Goal: Check status: Check status

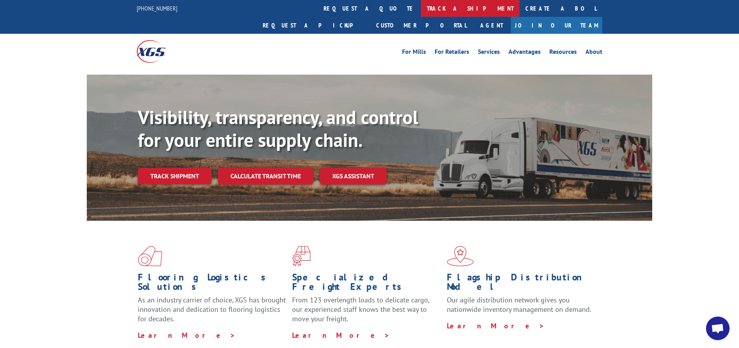
click at [421, 7] on link "track a shipment" at bounding box center [470, 8] width 99 height 17
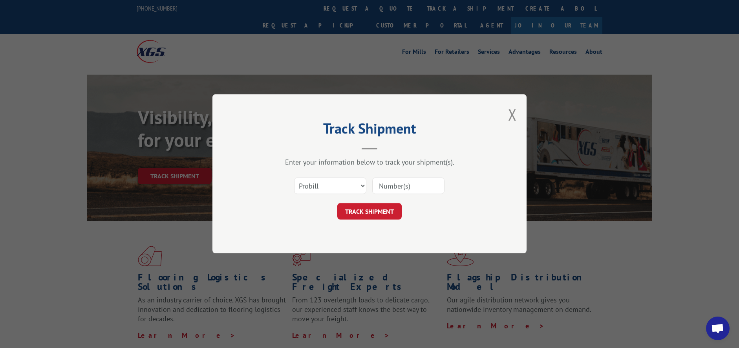
click at [397, 188] on input at bounding box center [408, 186] width 72 height 16
paste input "17563676"
type input "17563676"
click at [378, 207] on button "TRACK SHIPMENT" at bounding box center [369, 211] width 64 height 16
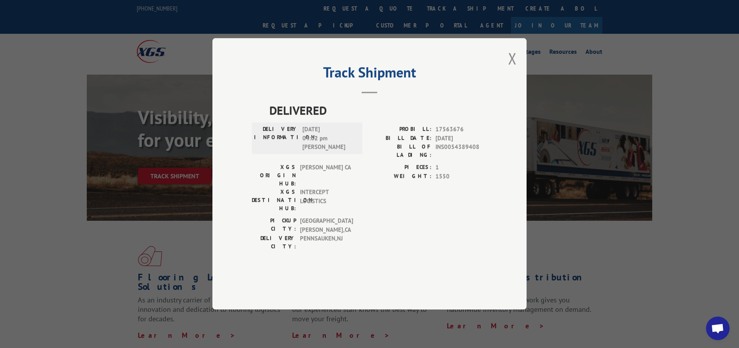
click at [592, 111] on div "Track Shipment DELIVERED DELIVERY INFORMATION: [DATE] 04:02 pm [PERSON_NAME] PR…" at bounding box center [369, 174] width 739 height 348
click at [515, 69] on button "Close modal" at bounding box center [512, 58] width 9 height 21
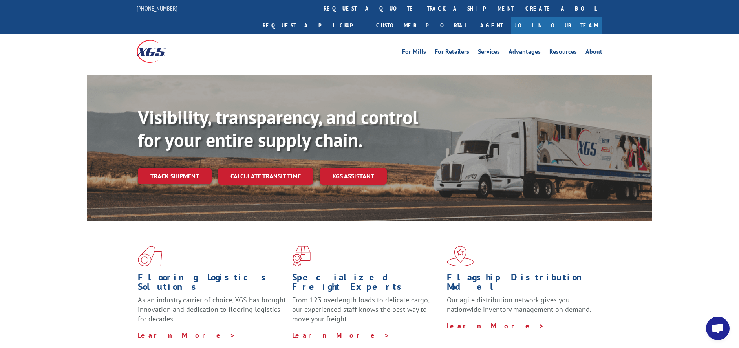
click at [715, 324] on span "Open chat" at bounding box center [717, 329] width 13 height 11
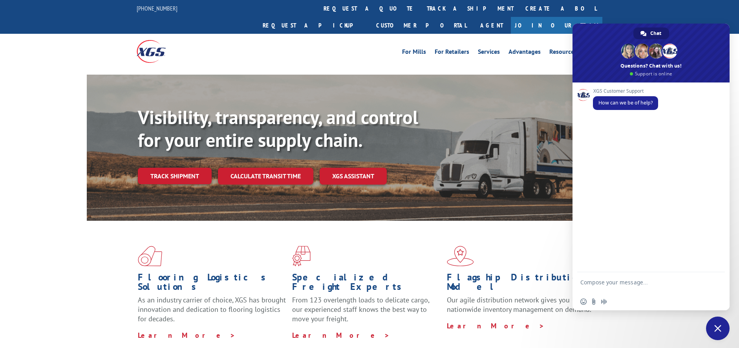
click at [618, 283] on textarea "Compose your message..." at bounding box center [642, 286] width 124 height 14
type textarea "Hello"
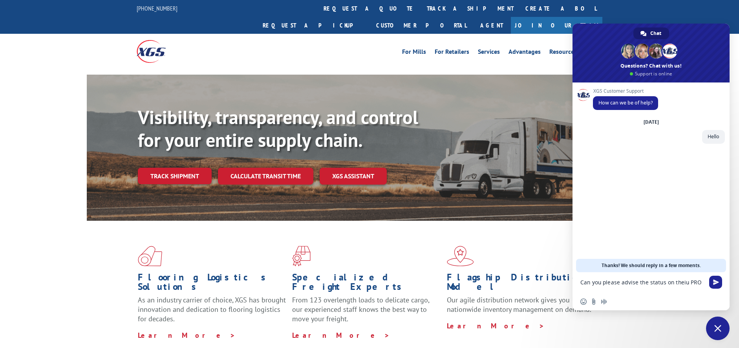
click at [703, 285] on textarea "Can you please advise the status on theiu PRO" at bounding box center [642, 286] width 124 height 14
paste textarea "17563676"
type textarea "Can you please advise the status on theiu PRO 17563676"
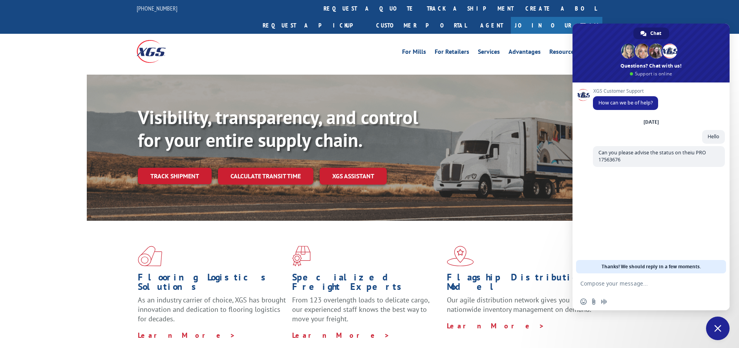
click at [39, 47] on div "For Mills For Retailers Services Advantages Resources About For Mills For Retai…" at bounding box center [369, 51] width 739 height 35
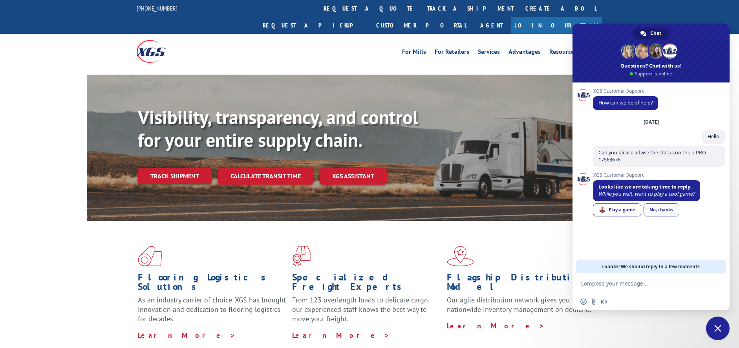
click at [676, 212] on div "No, thanks" at bounding box center [662, 209] width 36 height 13
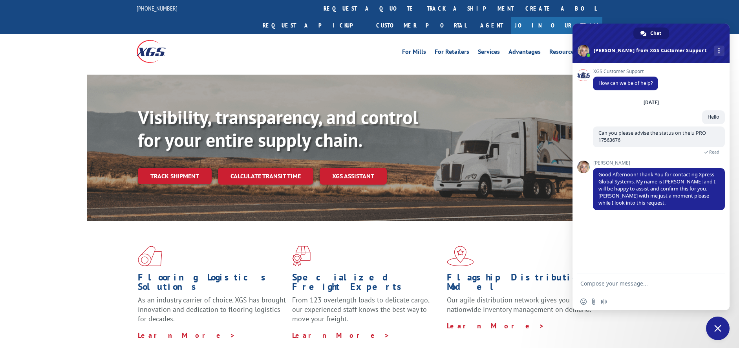
click at [603, 278] on form at bounding box center [642, 283] width 124 height 21
click at [596, 281] on textarea "Compose your message..." at bounding box center [642, 283] width 124 height 7
type textarea "Ok"
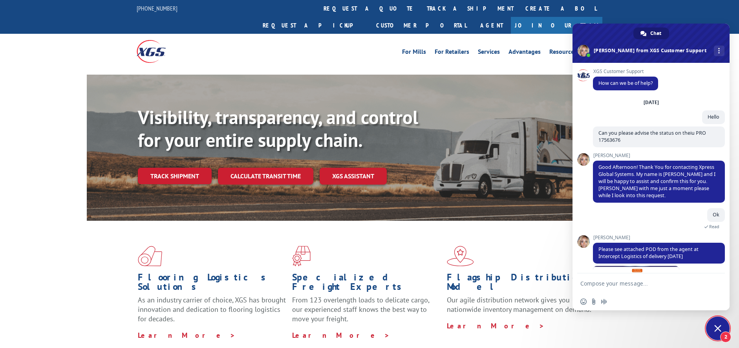
scroll to position [49, 0]
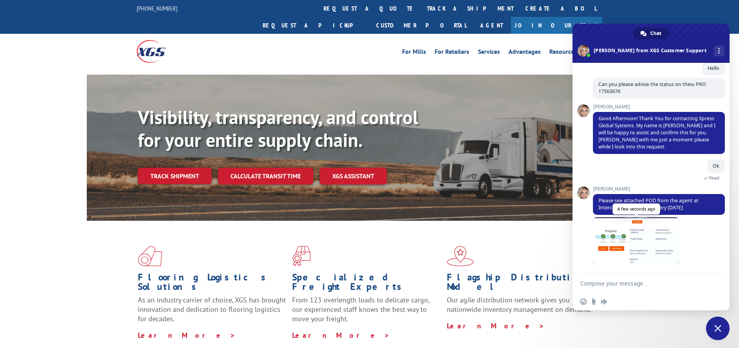
click at [643, 244] on span at bounding box center [636, 240] width 86 height 47
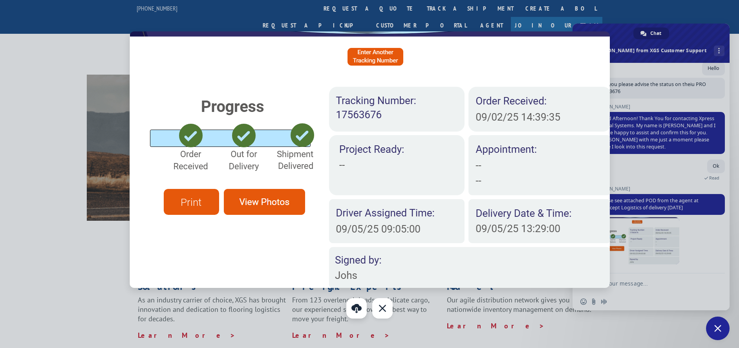
click at [355, 310] on link "Download" at bounding box center [356, 308] width 20 height 20
drag, startPoint x: 384, startPoint y: 309, endPoint x: 389, endPoint y: 308, distance: 5.2
click at [384, 309] on div "Close" at bounding box center [382, 308] width 20 height 20
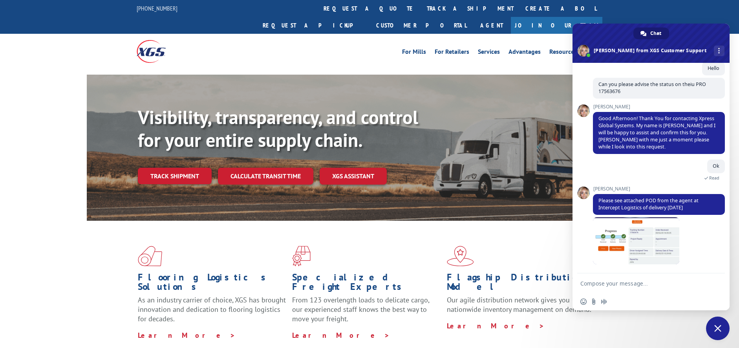
click at [605, 280] on form at bounding box center [642, 283] width 124 height 21
click at [605, 287] on form at bounding box center [642, 283] width 124 height 21
click at [605, 282] on textarea "Compose your message..." at bounding box center [642, 283] width 124 height 7
type textarea "Thank you, have a great day"
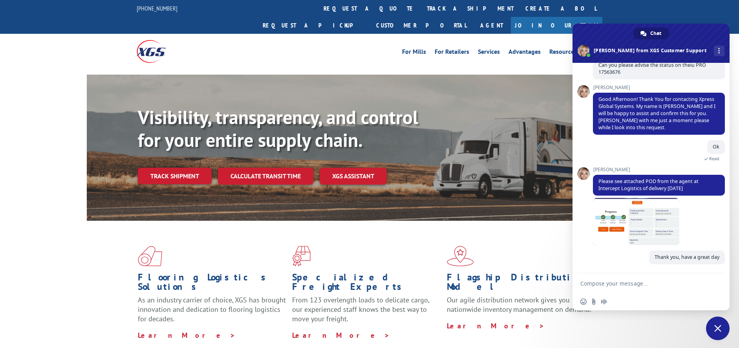
scroll to position [68, 0]
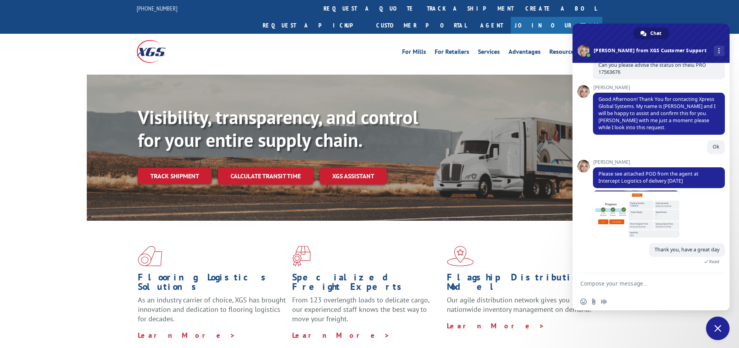
click at [715, 331] on span "Close chat" at bounding box center [717, 328] width 7 height 7
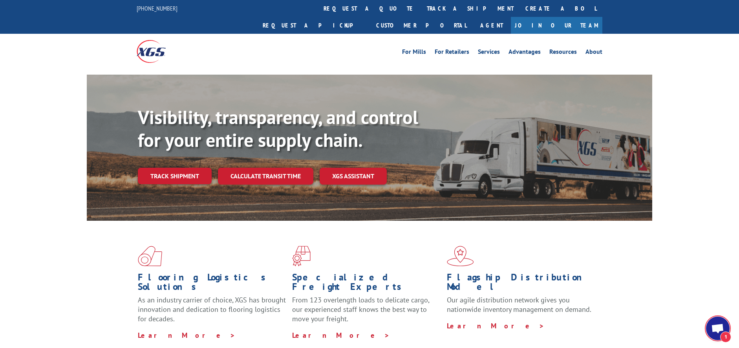
scroll to position [77, 0]
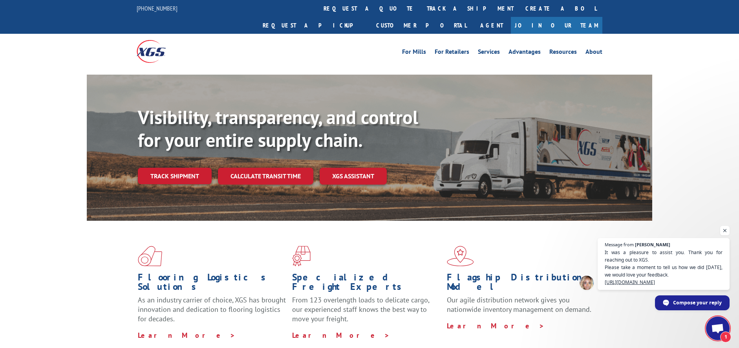
click at [715, 320] on span "1" at bounding box center [718, 328] width 24 height 24
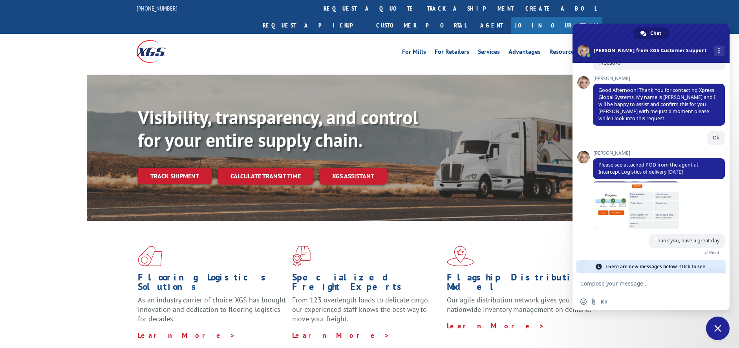
scroll to position [160, 0]
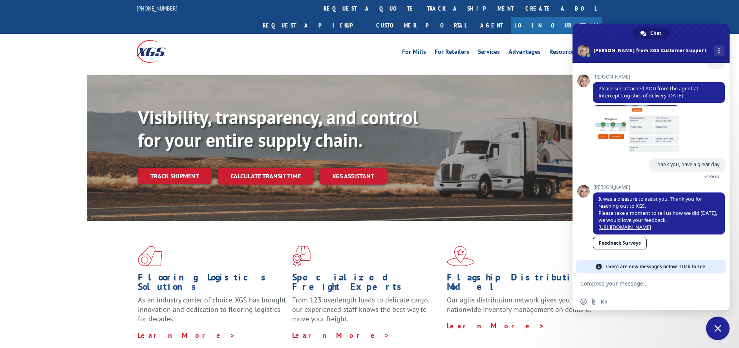
click at [649, 282] on textarea "Compose your message..." at bounding box center [642, 283] width 124 height 7
click at [639, 243] on link "Feedback Surveys" at bounding box center [620, 243] width 54 height 13
